Goal: Task Accomplishment & Management: Complete application form

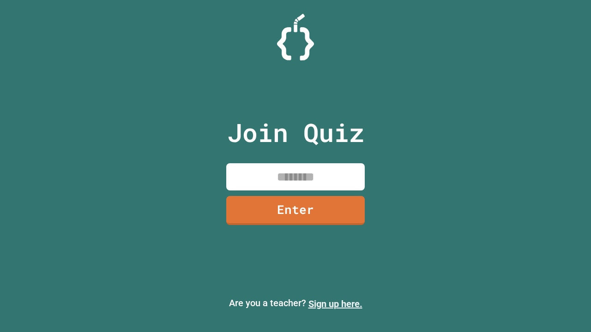
click at [335, 304] on link "Sign up here." at bounding box center [335, 304] width 54 height 11
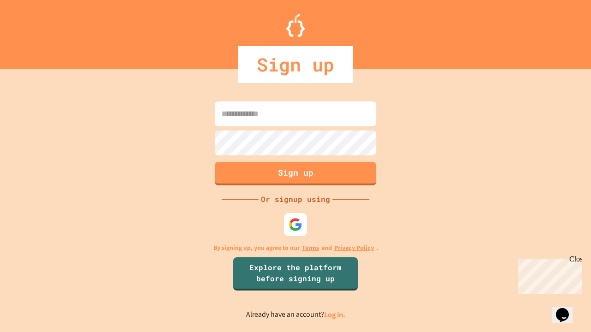
click at [335, 315] on link "Log in." at bounding box center [334, 315] width 21 height 10
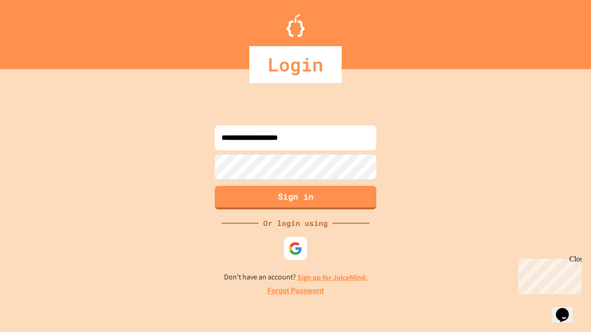
type input "**********"
